Goal: Information Seeking & Learning: Learn about a topic

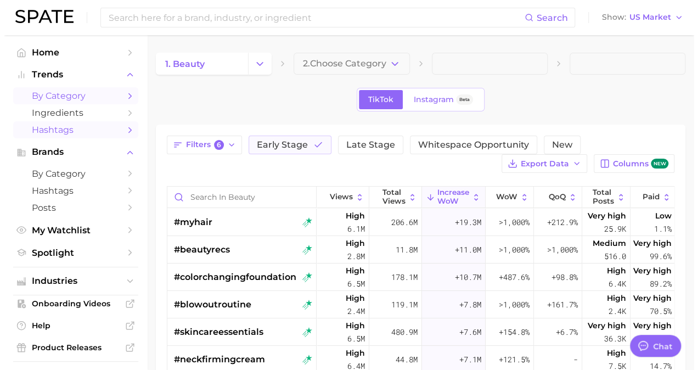
scroll to position [697, 0]
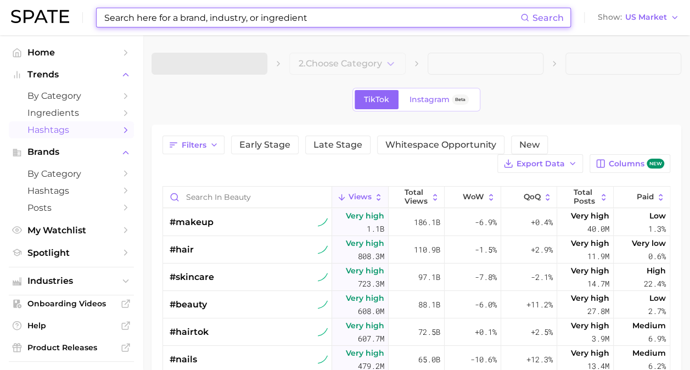
click at [217, 12] on input at bounding box center [311, 17] width 417 height 19
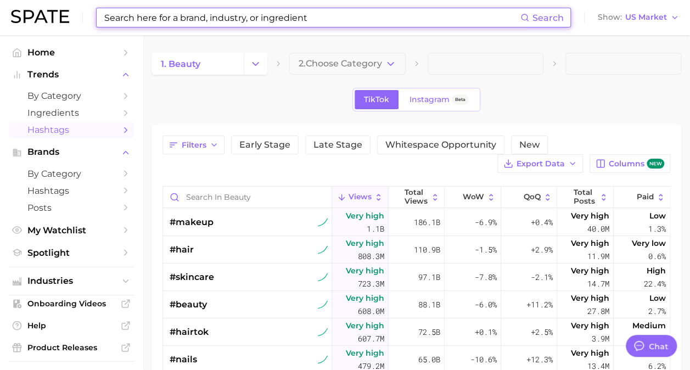
type textarea "x"
type input "s"
type textarea "x"
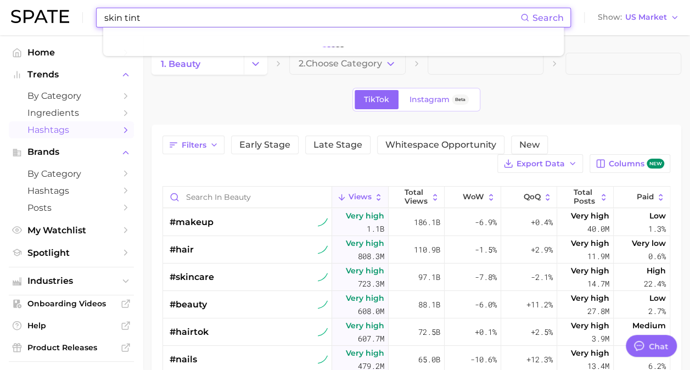
type input "skin tint"
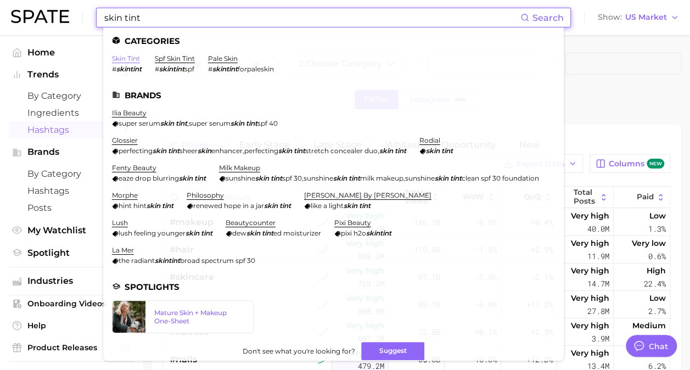
click at [128, 58] on link "skin tint" at bounding box center [126, 58] width 28 height 8
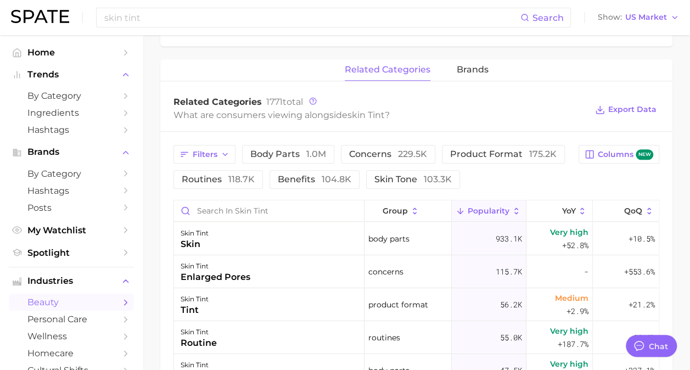
scroll to position [498, 0]
click at [479, 66] on span "brands" at bounding box center [473, 69] width 32 height 10
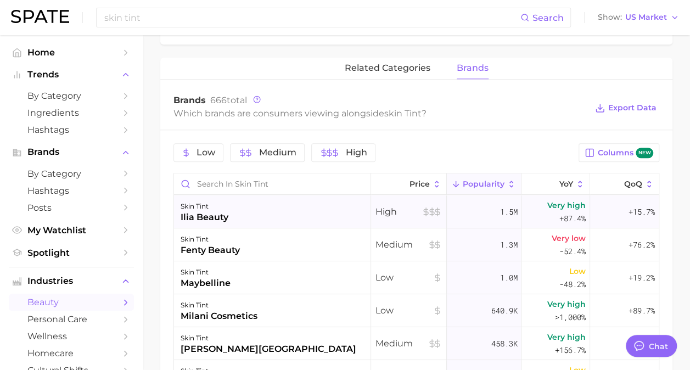
scroll to position [493, 0]
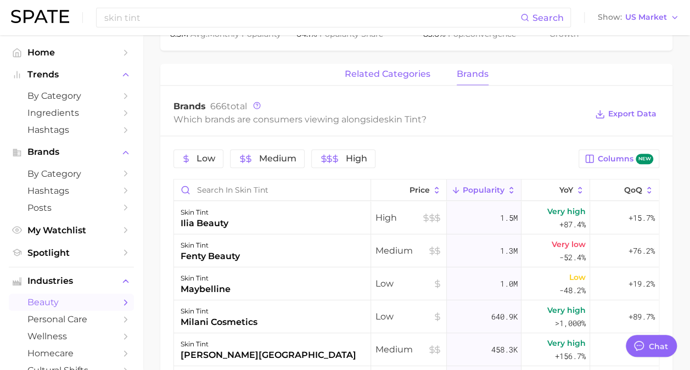
click at [363, 84] on button "related categories" at bounding box center [388, 74] width 86 height 21
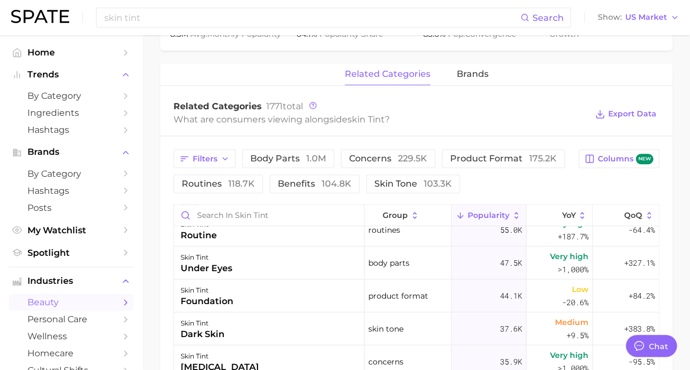
scroll to position [0, 0]
